Goal: Obtain resource: Download file/media

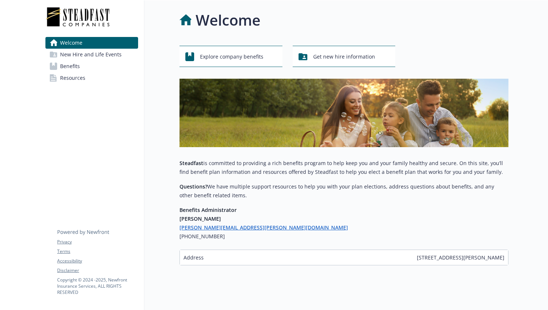
click at [81, 70] on link "Benefits" at bounding box center [91, 66] width 93 height 12
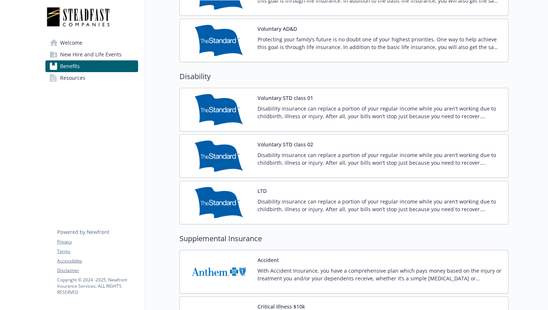
scroll to position [458, 0]
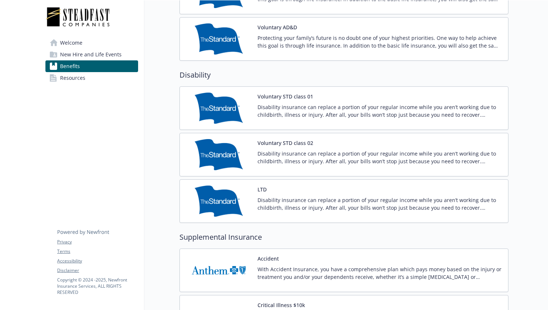
click at [95, 77] on link "Resources" at bounding box center [91, 78] width 93 height 12
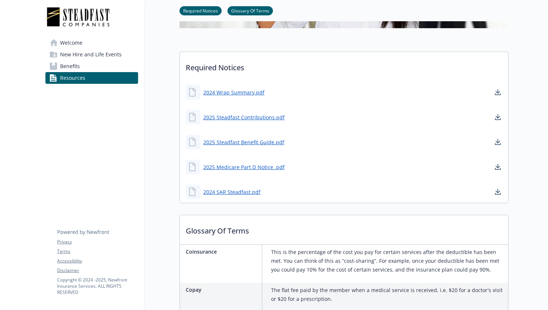
scroll to position [159, 0]
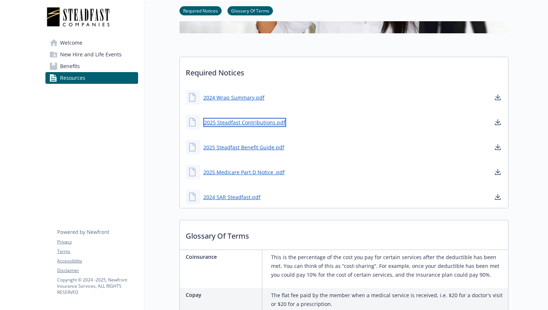
click at [225, 124] on link "2025 Steadfast Contributions.pdf" at bounding box center [244, 122] width 83 height 9
